Goal: Task Accomplishment & Management: Manage account settings

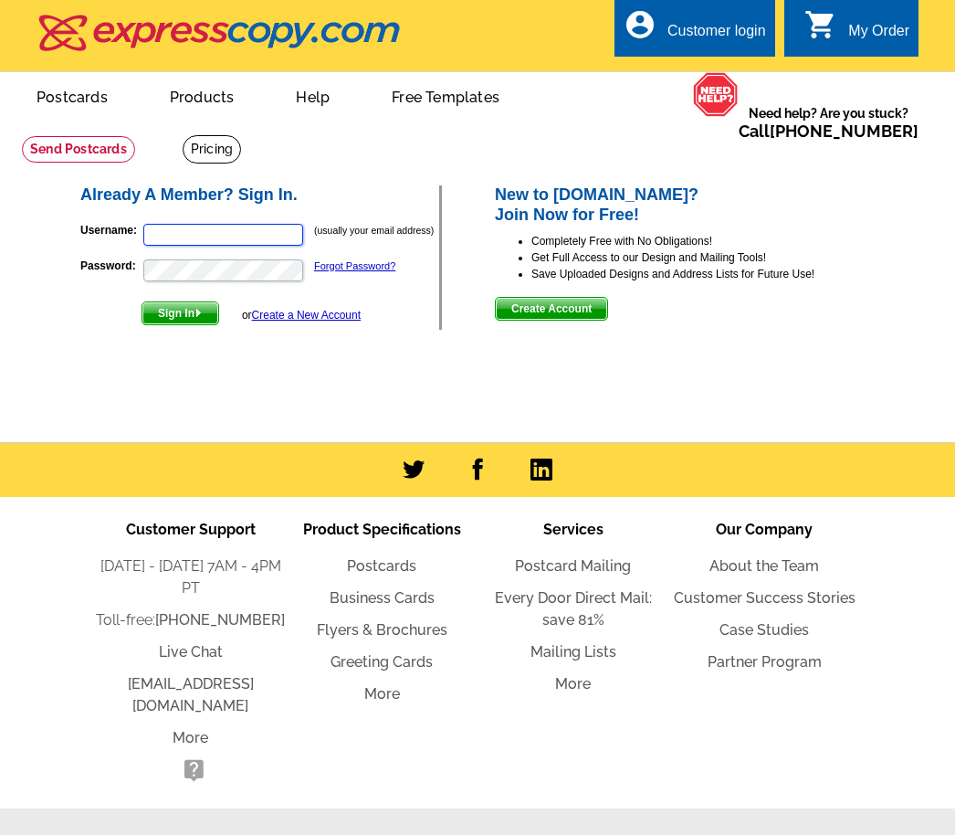
click at [237, 228] on input "Username:" at bounding box center [223, 235] width 160 height 22
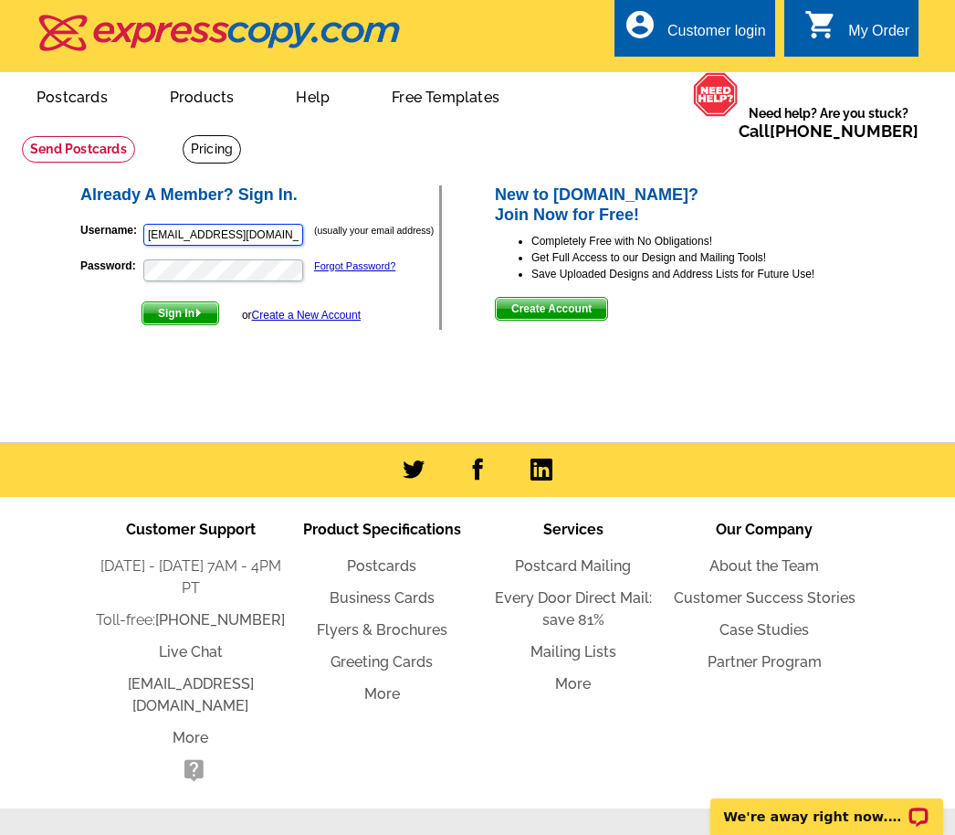
type input "[EMAIL_ADDRESS][DOMAIN_NAME]"
click at [182, 312] on button "Sign In" at bounding box center [181, 313] width 78 height 24
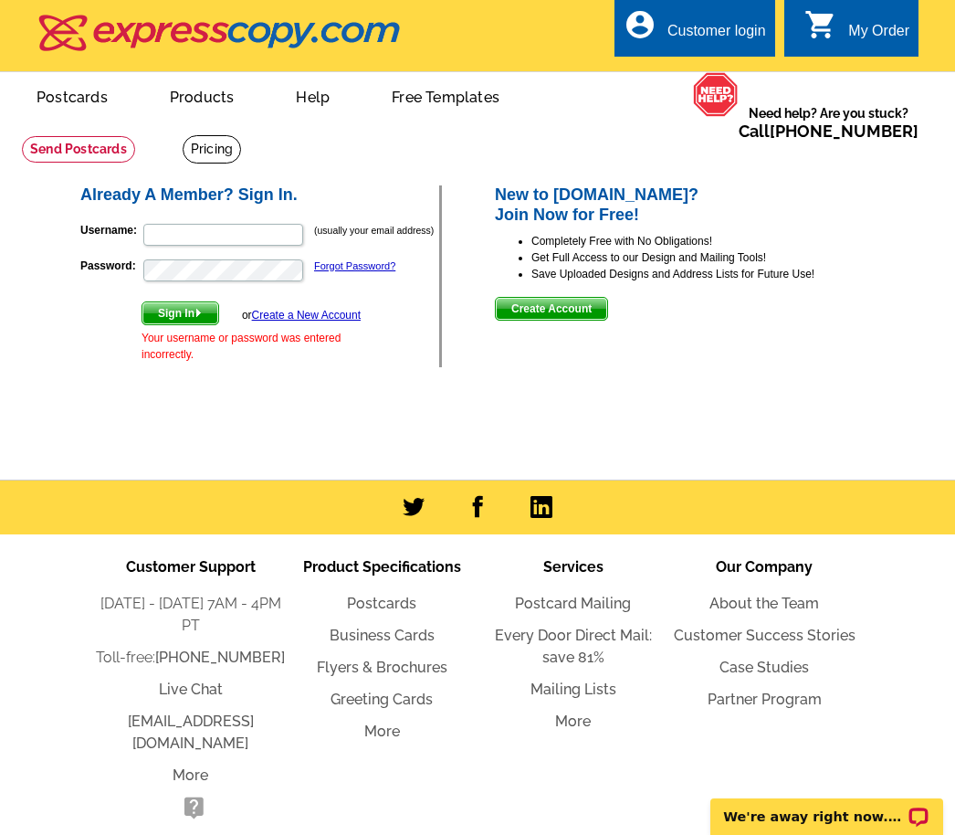
click at [370, 269] on link "Forgot Password?" at bounding box center [354, 265] width 81 height 11
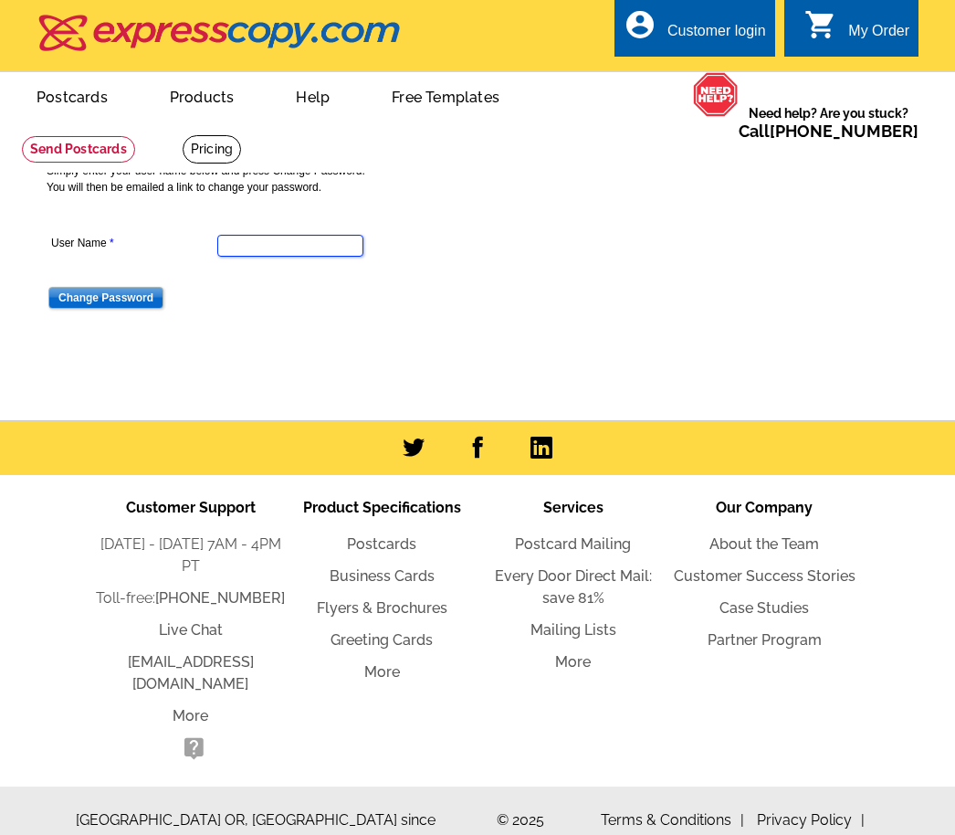
click at [276, 256] on input "User Name" at bounding box center [290, 246] width 146 height 22
type input "[EMAIL_ADDRESS][DOMAIN_NAME]"
click at [105, 306] on input "Change Password" at bounding box center [105, 298] width 115 height 22
